Goal: Check status

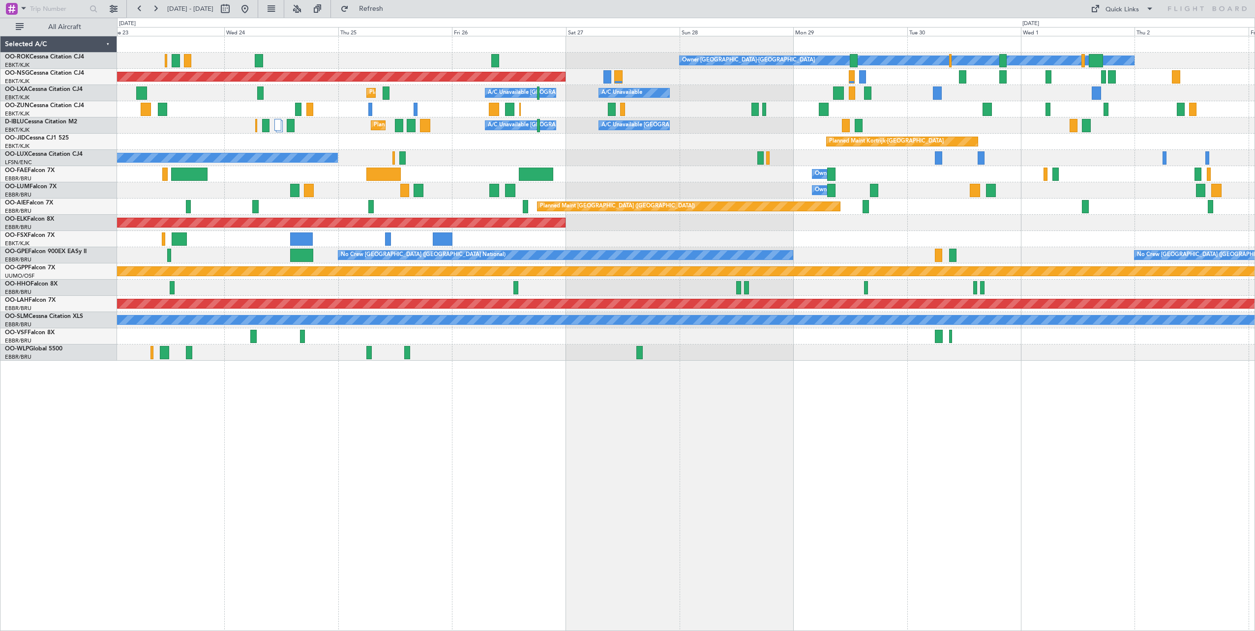
click at [741, 240] on div "Owner [GEOGRAPHIC_DATA]-[GEOGRAPHIC_DATA] Planned Maint [GEOGRAPHIC_DATA] ([GEO…" at bounding box center [685, 198] width 1137 height 325
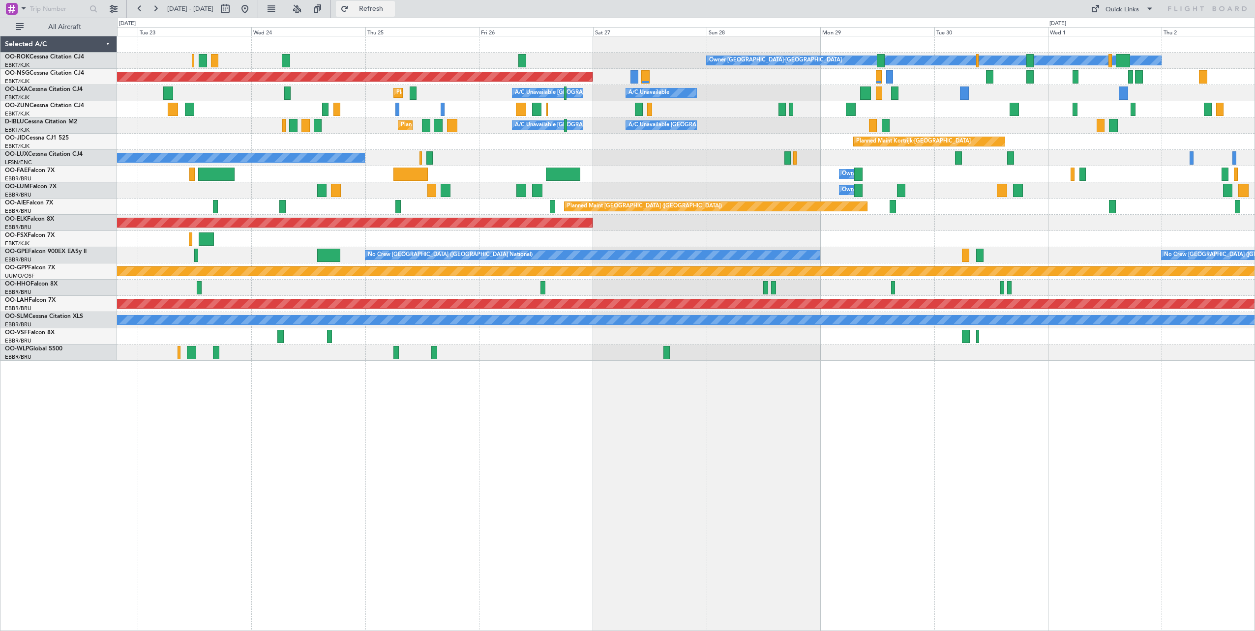
click at [392, 12] on span "Refresh" at bounding box center [371, 8] width 41 height 7
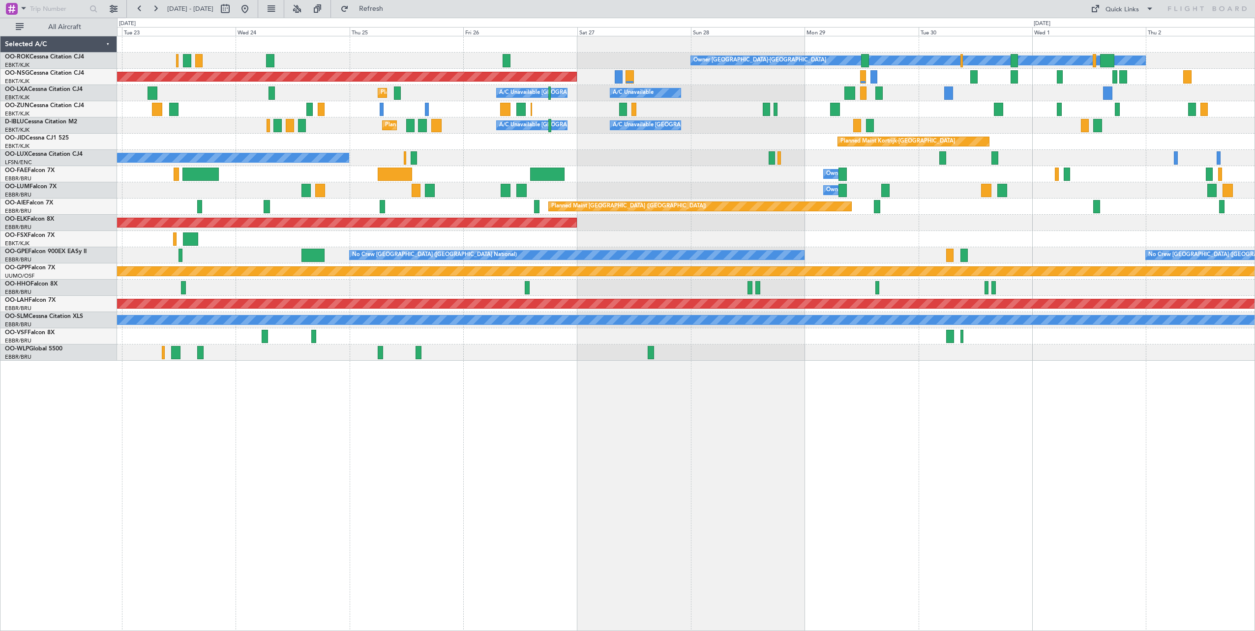
click at [893, 101] on div "Planned Maint Kortrijk-[GEOGRAPHIC_DATA] A/C Unavailable [GEOGRAPHIC_DATA] ([GE…" at bounding box center [685, 93] width 1137 height 16
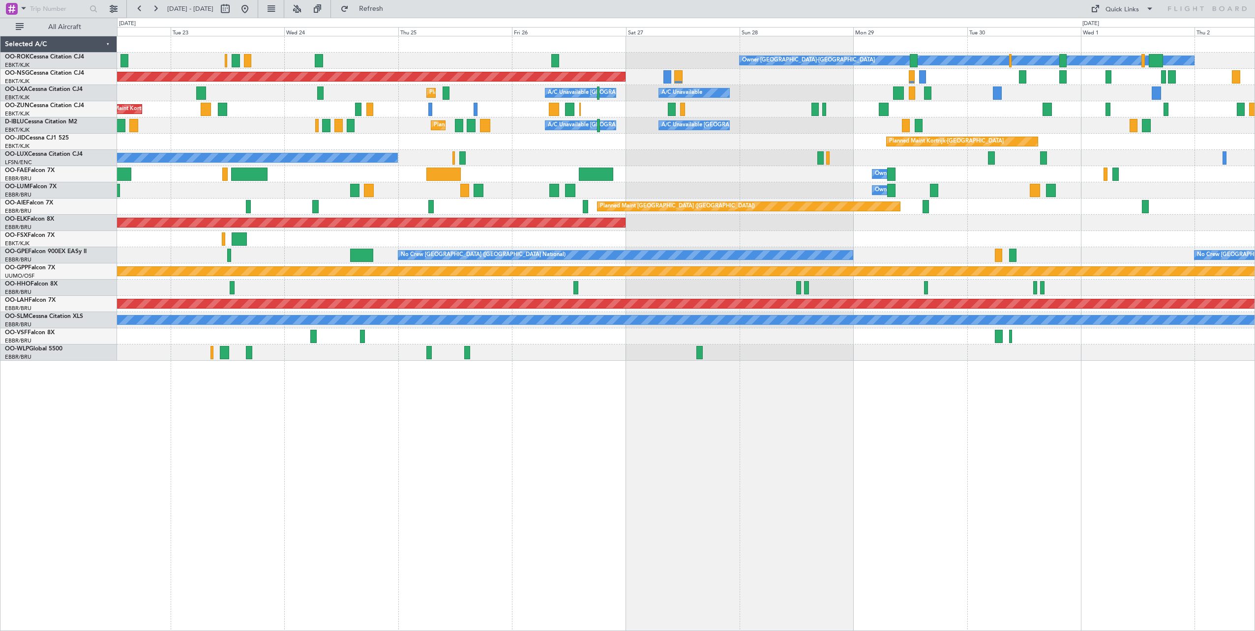
click at [1025, 157] on div "Owner [GEOGRAPHIC_DATA]-[GEOGRAPHIC_DATA] Planned Maint [GEOGRAPHIC_DATA] ([GEO…" at bounding box center [685, 198] width 1137 height 325
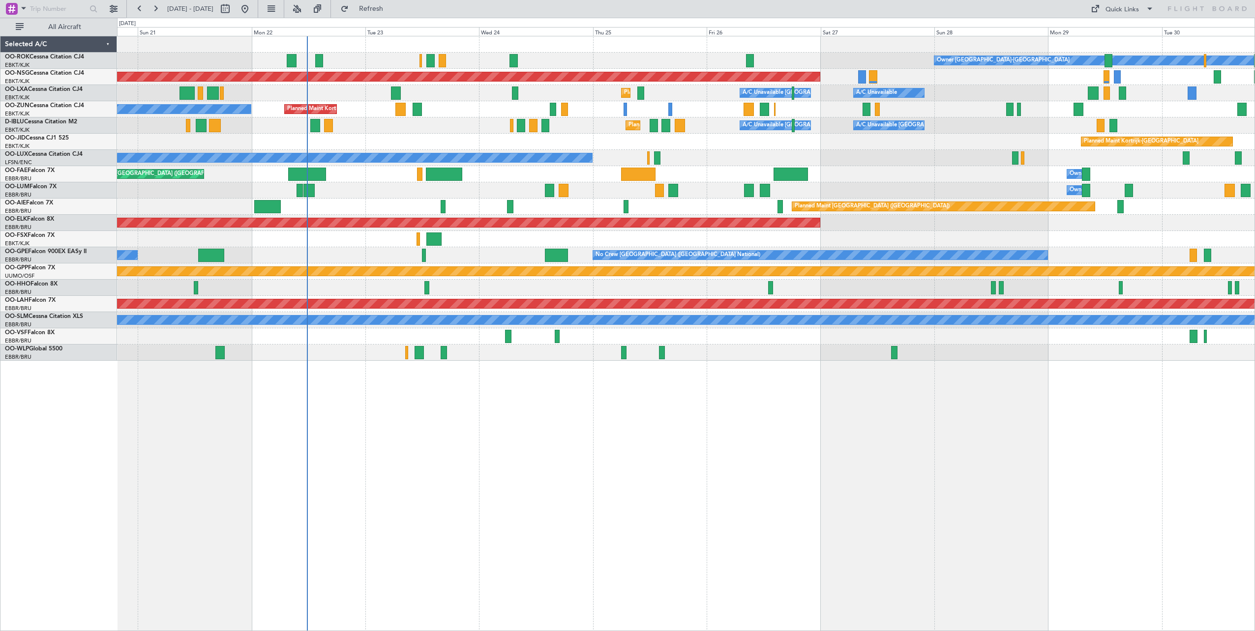
click at [387, 139] on div "Owner [GEOGRAPHIC_DATA]-[GEOGRAPHIC_DATA] Planned Maint [GEOGRAPHIC_DATA]-[GEOG…" at bounding box center [685, 198] width 1137 height 325
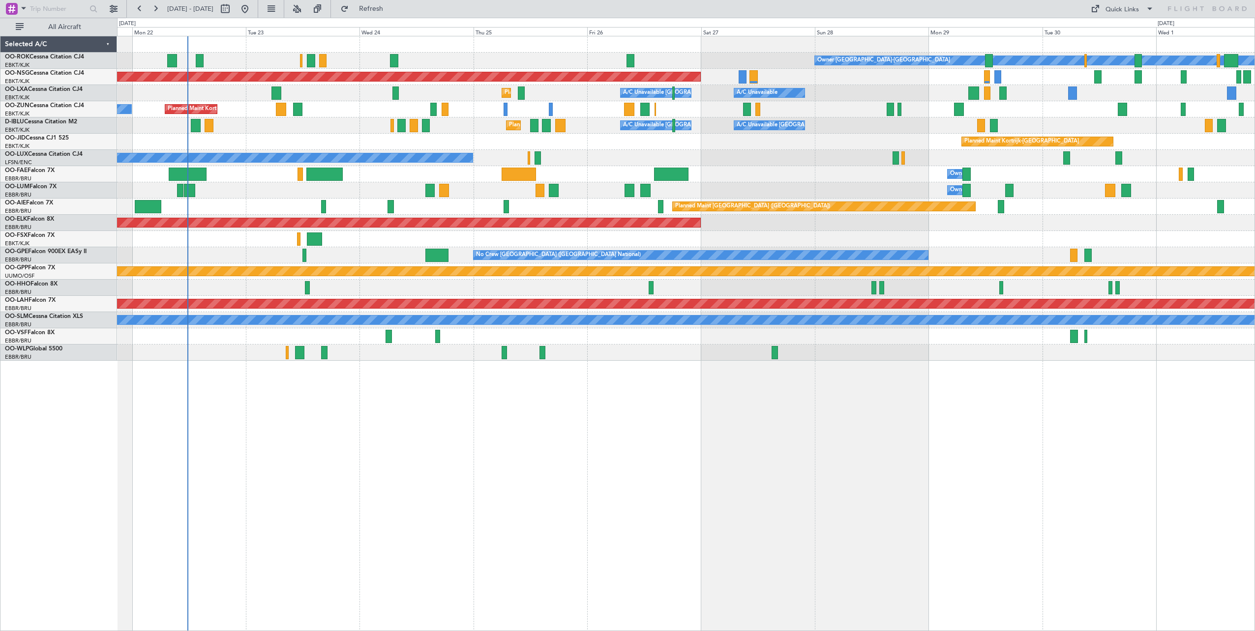
click at [557, 165] on div "No Crew Nancy (Essey)" at bounding box center [685, 158] width 1137 height 16
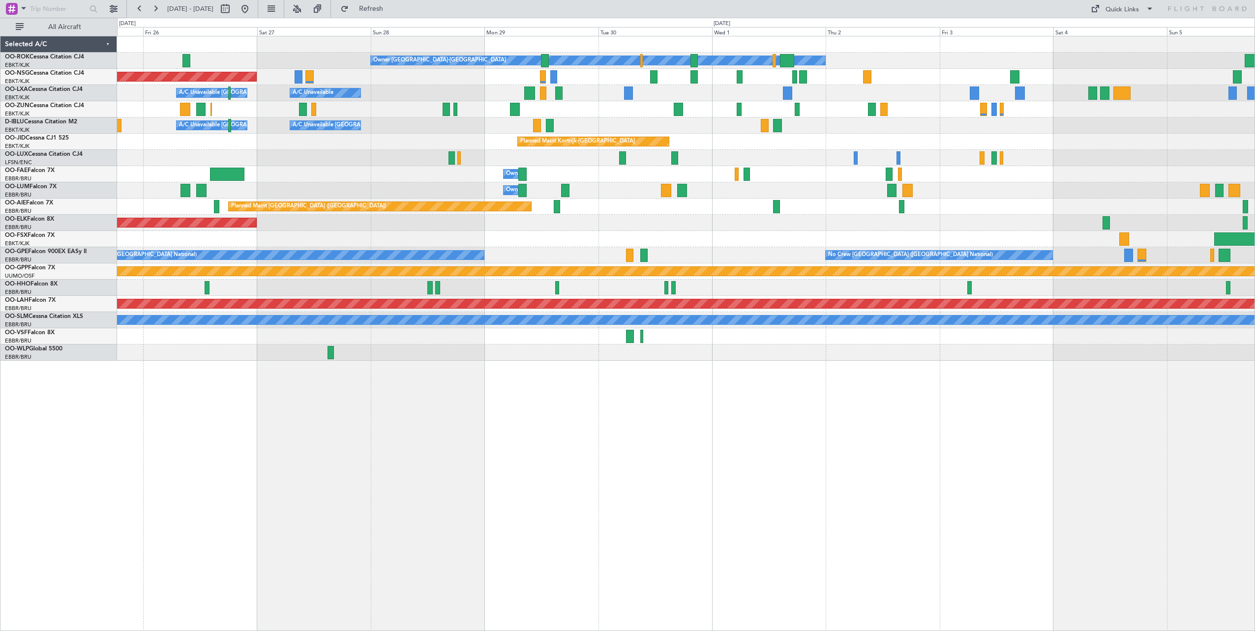
click at [360, 157] on div "Owner [GEOGRAPHIC_DATA]-[GEOGRAPHIC_DATA] Planned Maint [GEOGRAPHIC_DATA] ([GEO…" at bounding box center [685, 198] width 1137 height 325
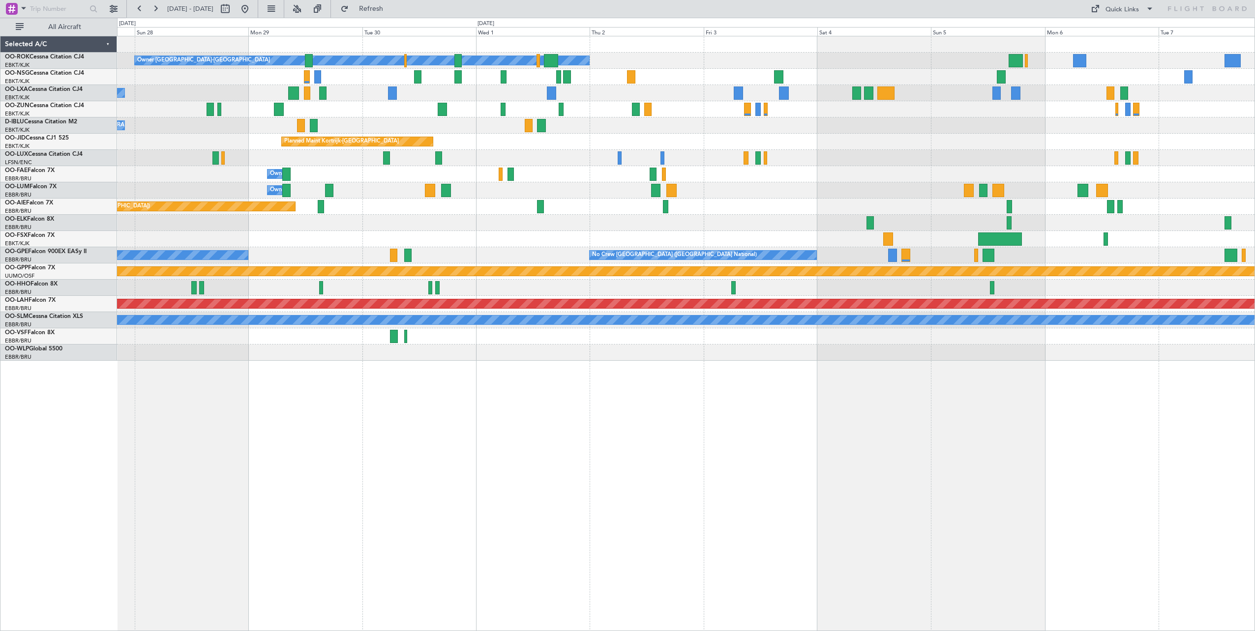
click at [576, 152] on div "Owner [GEOGRAPHIC_DATA]-[GEOGRAPHIC_DATA] Planned Maint [GEOGRAPHIC_DATA] ([GEO…" at bounding box center [685, 198] width 1137 height 325
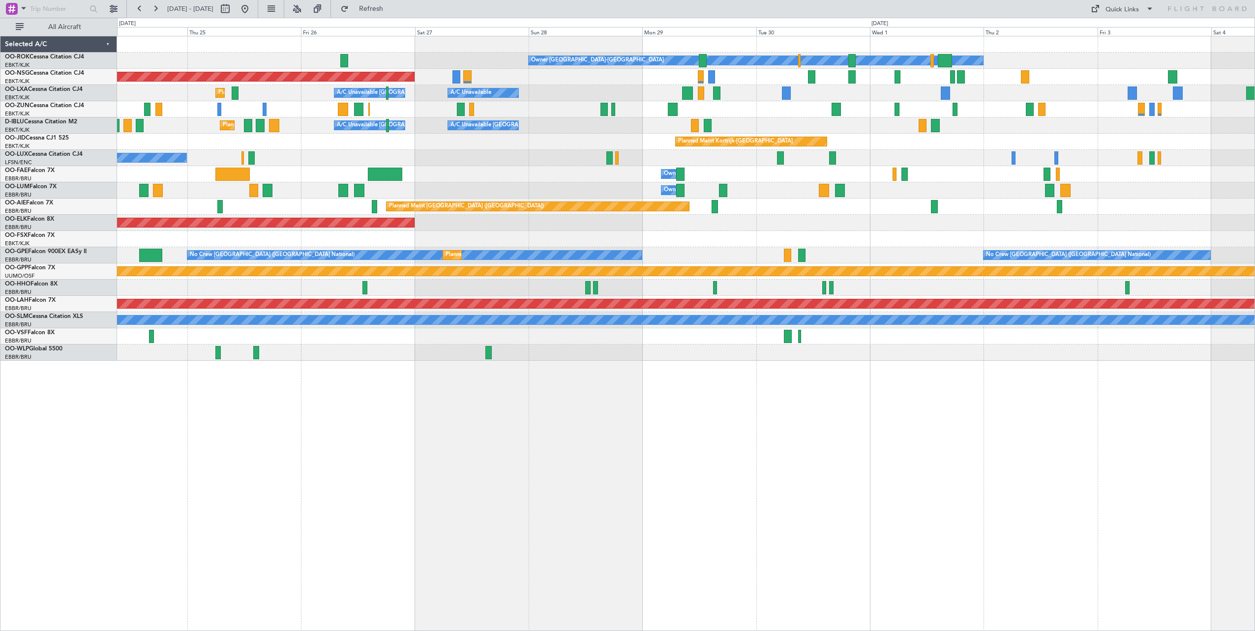
click at [1134, 225] on div "Owner [GEOGRAPHIC_DATA]-[GEOGRAPHIC_DATA] Planned Maint [GEOGRAPHIC_DATA] ([GEO…" at bounding box center [685, 198] width 1137 height 325
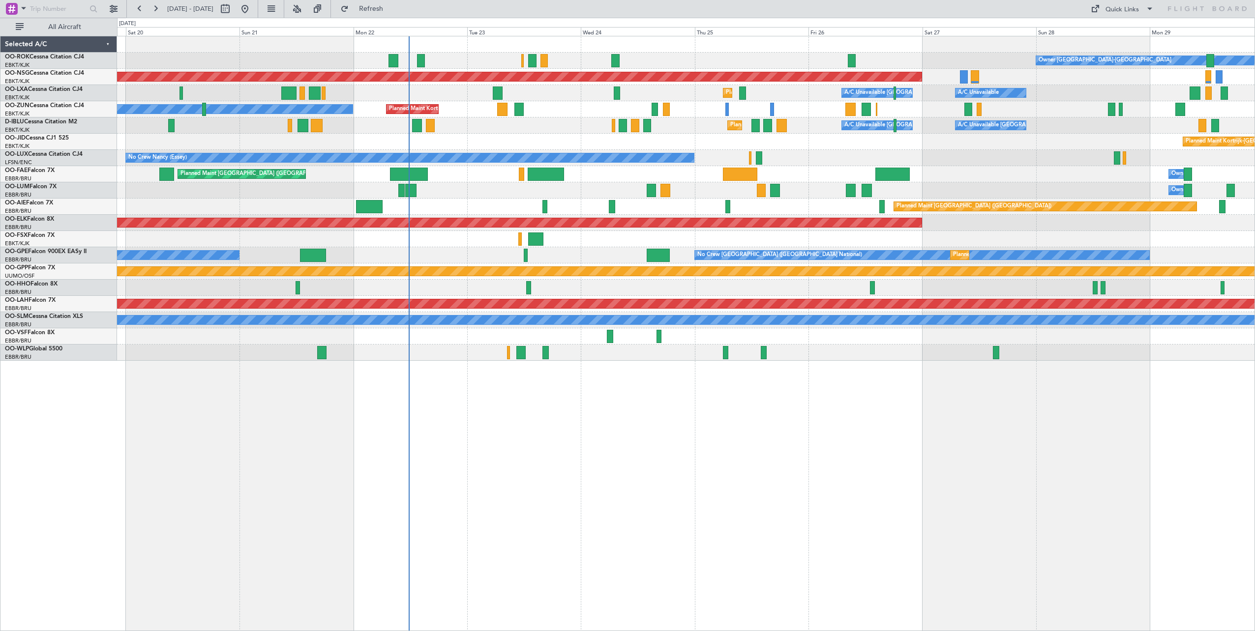
click at [1073, 420] on div "Owner [GEOGRAPHIC_DATA]-[GEOGRAPHIC_DATA] Planned Maint [GEOGRAPHIC_DATA]-[GEOG…" at bounding box center [686, 333] width 1138 height 595
